Goal: Task Accomplishment & Management: Complete application form

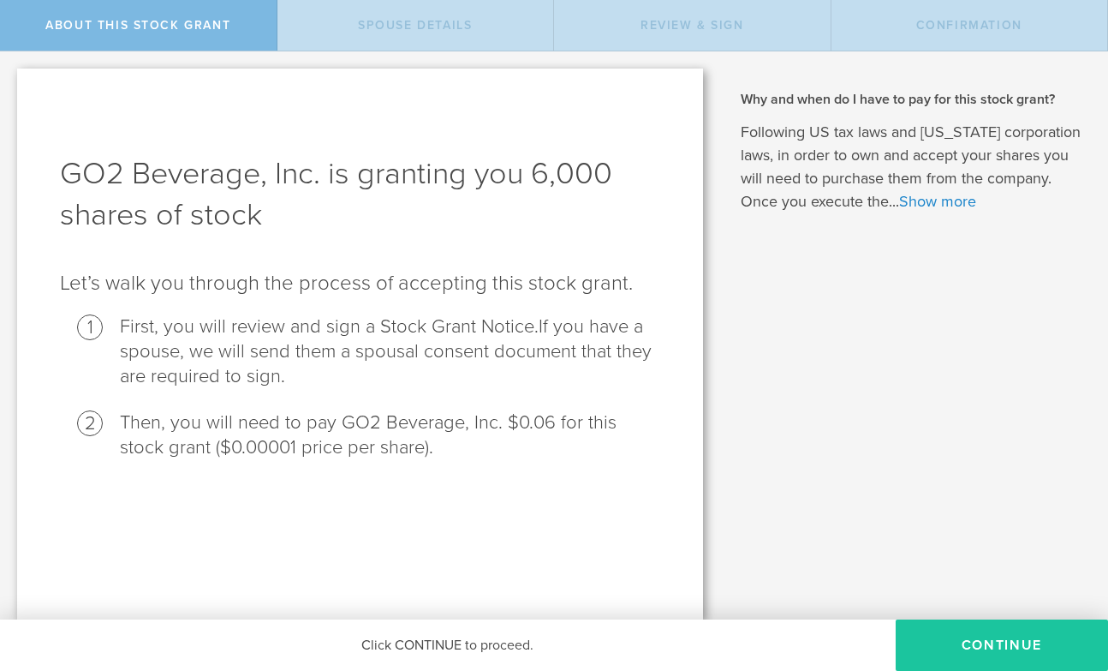
click at [1002, 654] on button "CONTINUE" at bounding box center [1002, 644] width 212 height 51
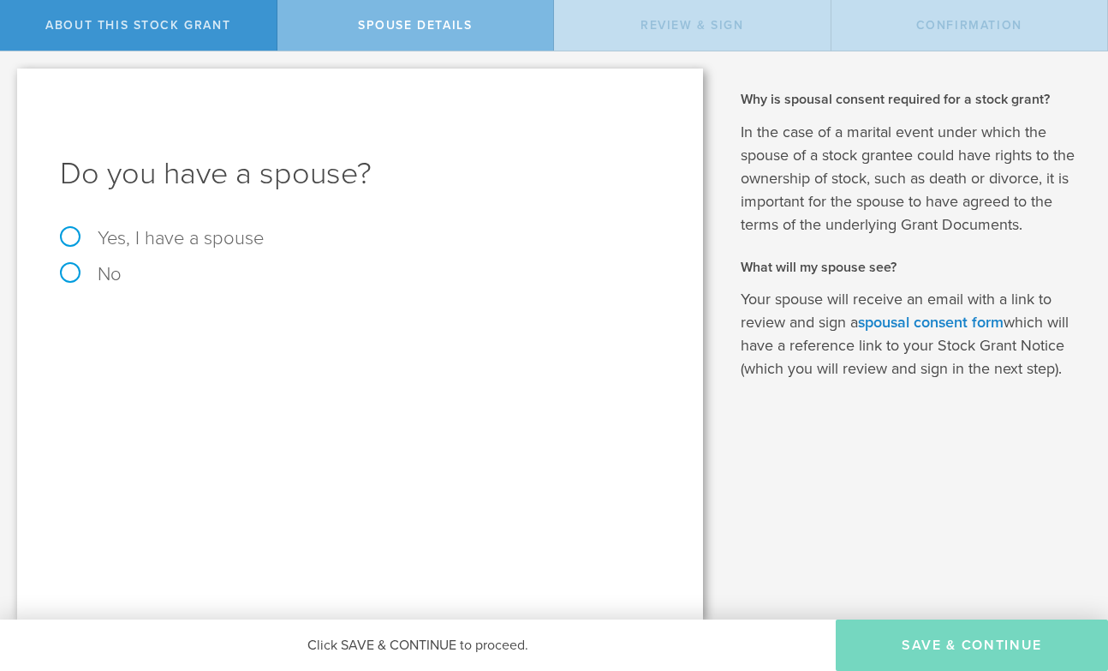
click at [96, 275] on label "No" at bounding box center [360, 274] width 600 height 19
click at [11, 79] on input "No" at bounding box center [5, 64] width 11 height 27
radio input "true"
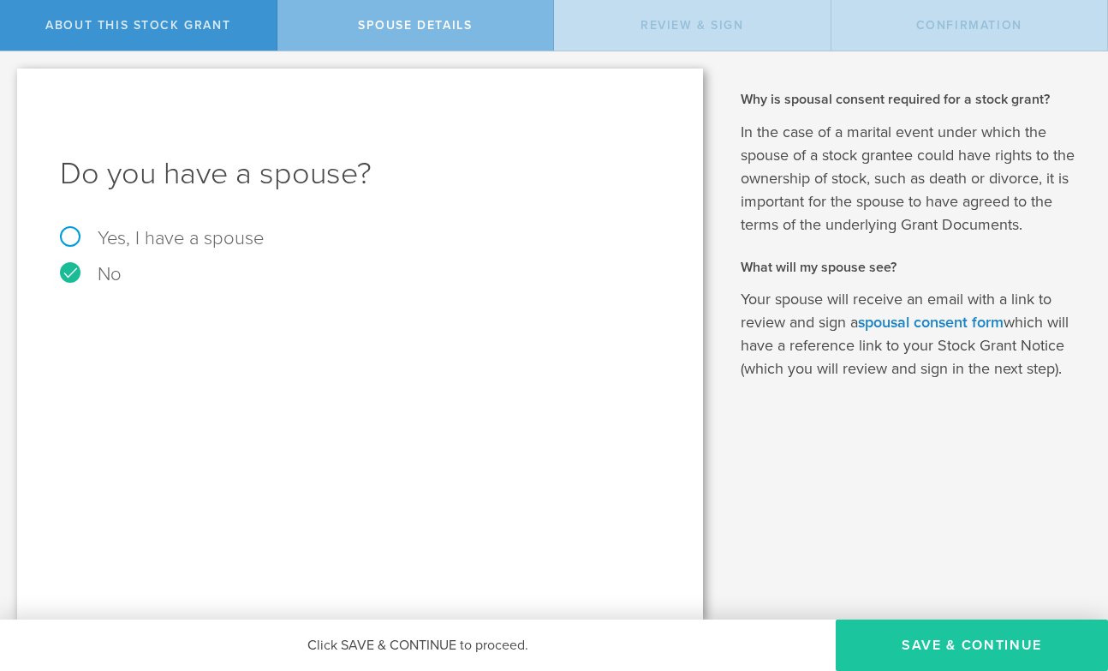
click at [891, 660] on button "Save & Continue" at bounding box center [972, 644] width 272 height 51
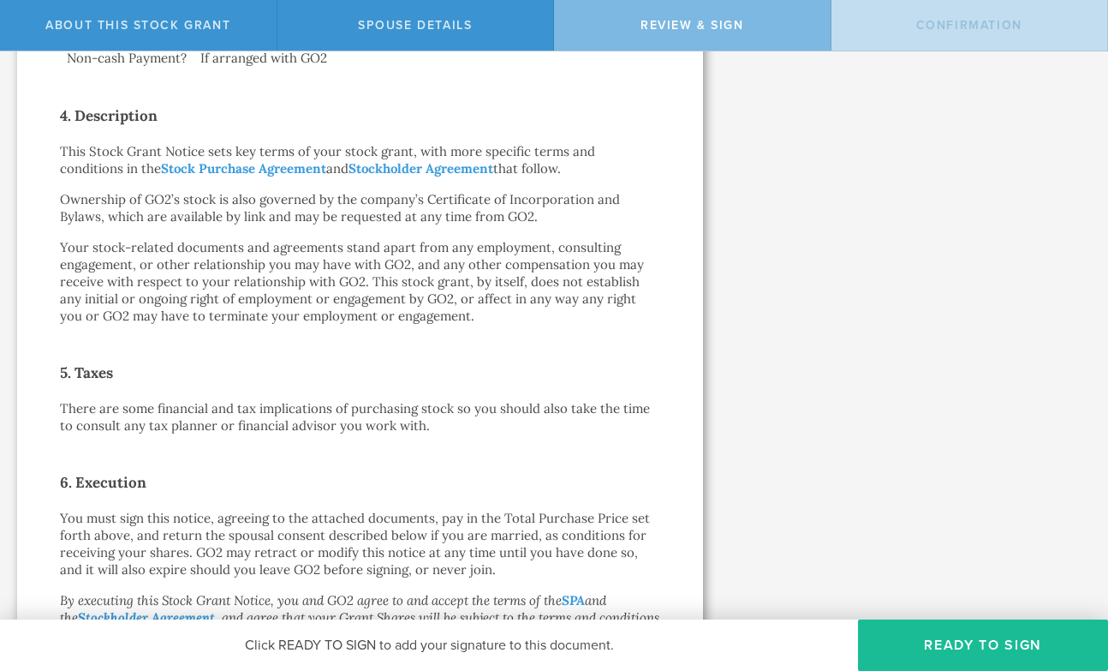
scroll to position [934, 0]
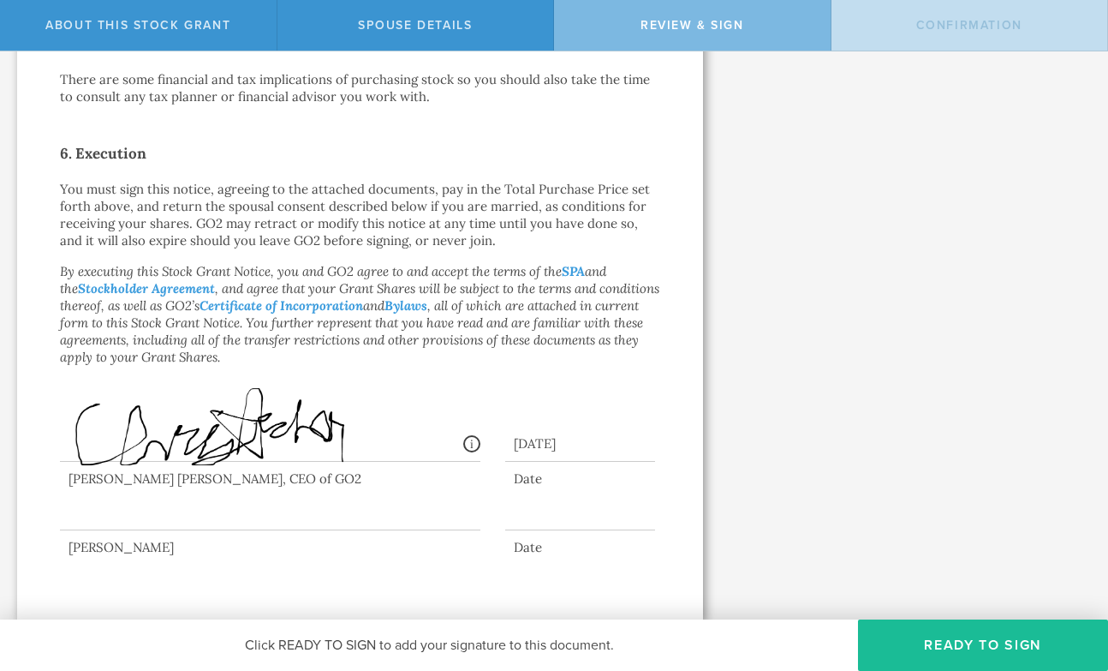
drag, startPoint x: 75, startPoint y: 521, endPoint x: 99, endPoint y: 498, distance: 33.4
click at [101, 498] on div at bounding box center [270, 496] width 420 height 69
click at [993, 650] on button "Ready to Sign" at bounding box center [983, 644] width 250 height 51
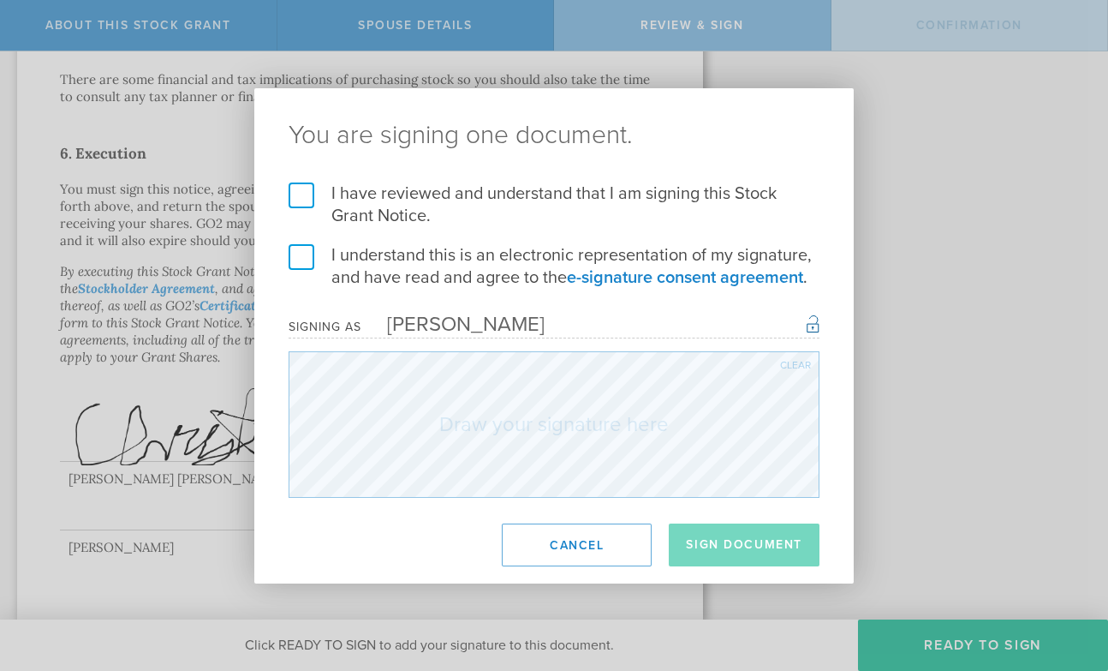
click at [365, 198] on label "I have reviewed and understand that I am signing this Stock Grant Notice." at bounding box center [554, 204] width 531 height 45
click at [0, 0] on input "I have reviewed and understand that I am signing this Stock Grant Notice." at bounding box center [0, 0] width 0 height 0
click at [387, 259] on label "I understand this is an electronic representation of my signature, and have rea…" at bounding box center [554, 266] width 531 height 45
click at [0, 0] on input "I understand this is an electronic representation of my signature, and have rea…" at bounding box center [0, 0] width 0 height 0
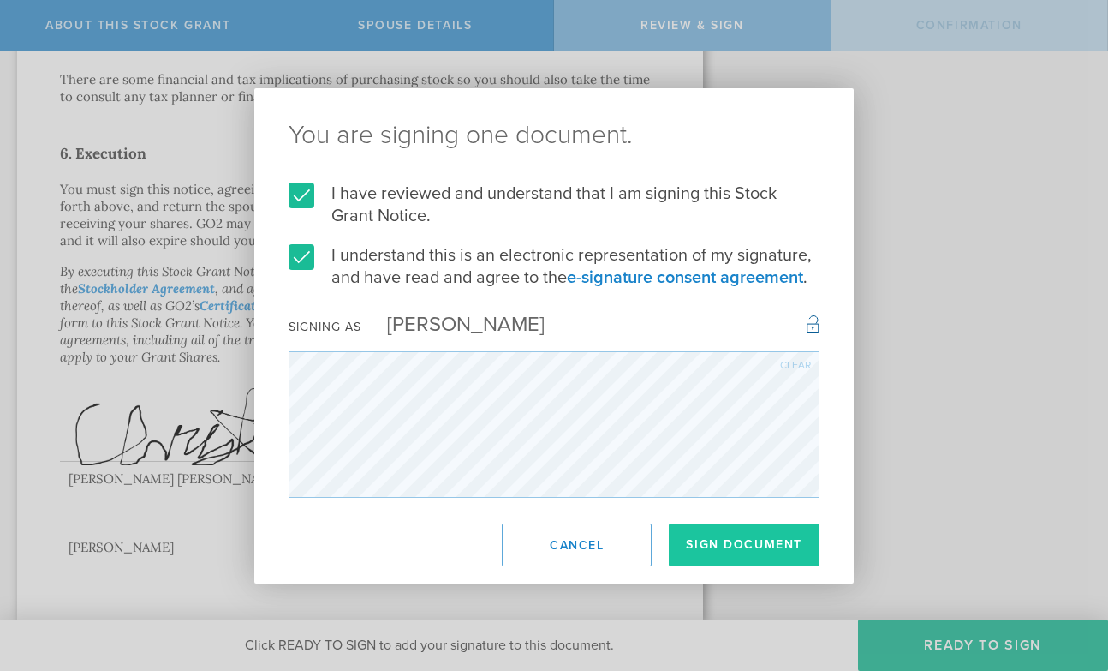
click at [728, 554] on button "Sign Document" at bounding box center [744, 544] width 151 height 43
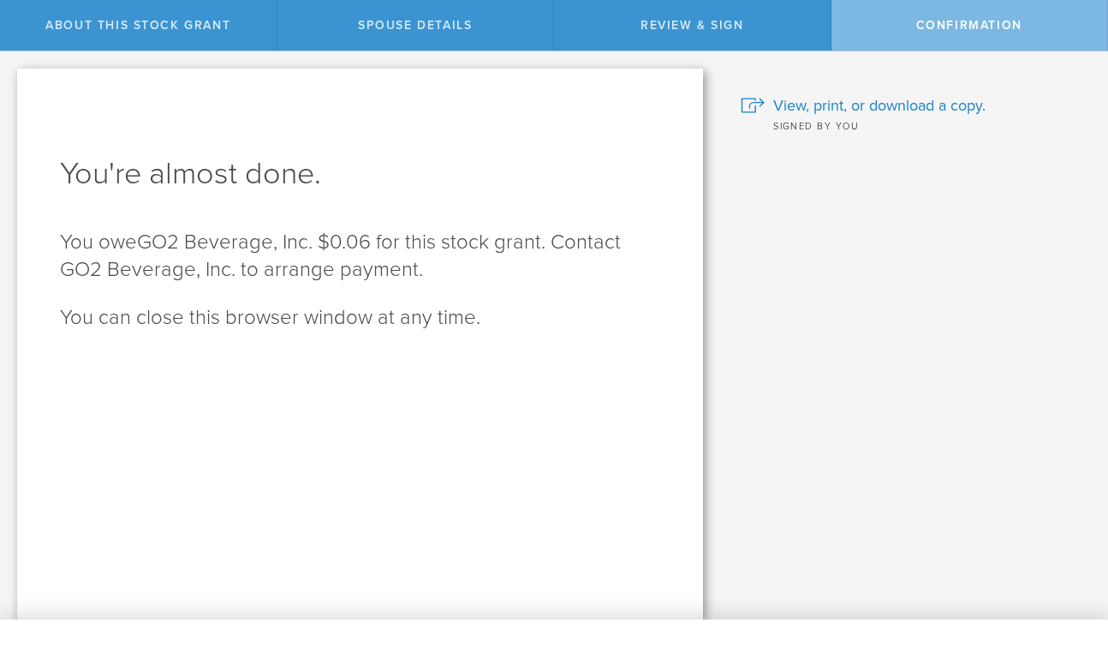
scroll to position [0, 0]
click at [858, 103] on span "View, print, or download a copy." at bounding box center [879, 105] width 212 height 22
